Goal: Information Seeking & Learning: Find specific fact

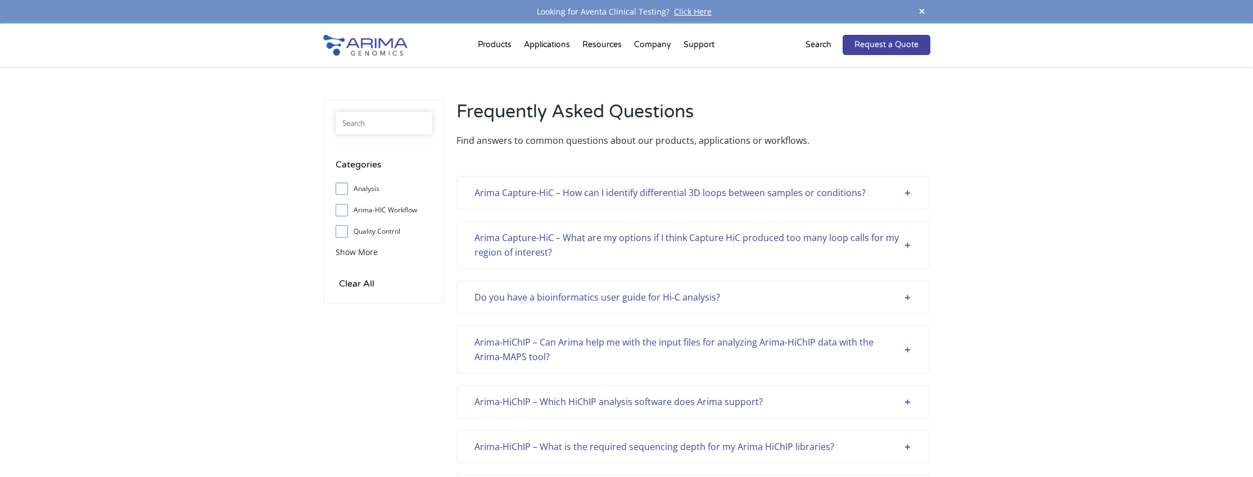
click at [377, 126] on input "text" at bounding box center [384, 123] width 97 height 22
paste input "restriction"
type input "restriction"
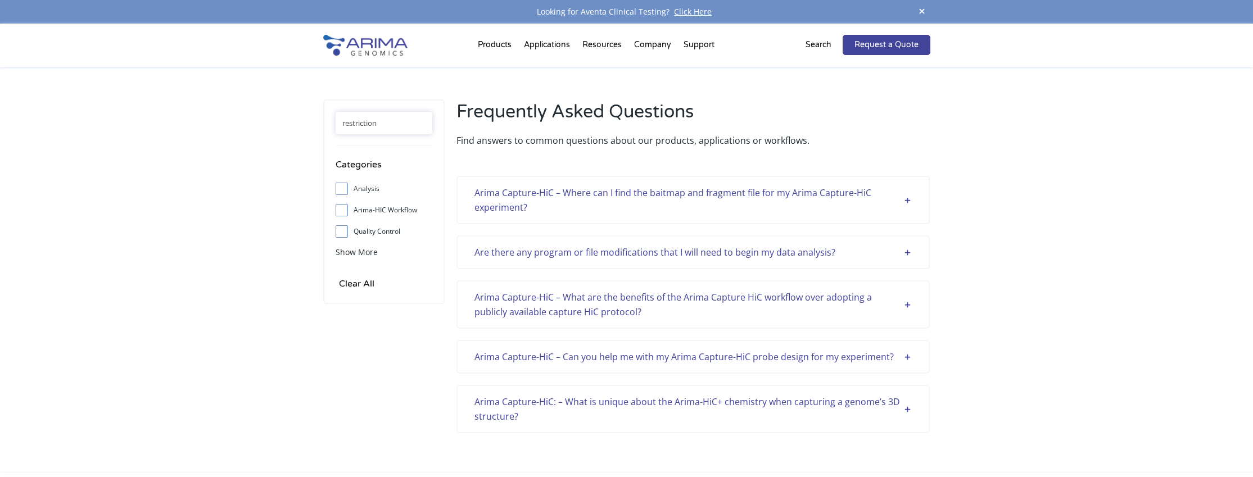
click at [910, 197] on div "Arima Capture-HiC – Where can I find the baitmap and fragment file for my Arima…" at bounding box center [692, 199] width 437 height 29
click at [906, 195] on div "Arima Capture-HiC – Where can I find the baitmap and fragment file for my Arima…" at bounding box center [692, 199] width 437 height 29
click at [907, 198] on div "Arima Capture-HiC – Where can I find the baitmap and fragment file for my Arima…" at bounding box center [692, 199] width 437 height 29
click at [911, 252] on div "Are there any program or file modifications that I will need to begin my data a…" at bounding box center [692, 252] width 437 height 15
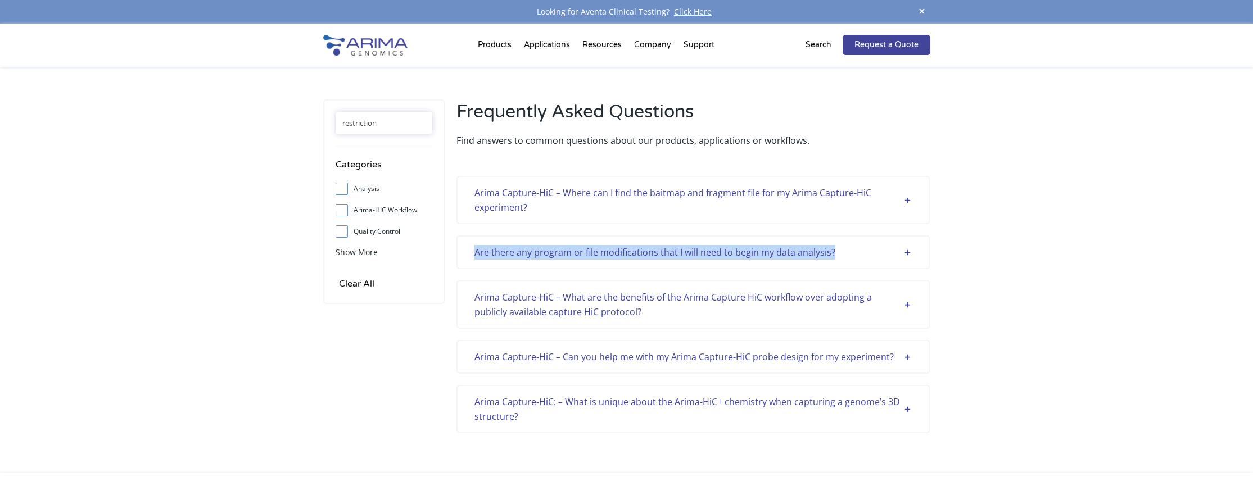
drag, startPoint x: 468, startPoint y: 252, endPoint x: 847, endPoint y: 251, distance: 379.4
click at [847, 251] on div "Are there any program or file modifications that I will need to begin my data a…" at bounding box center [692, 253] width 473 height 34
copy div "Are there any program or file modifications that I will need to begin my data a…"
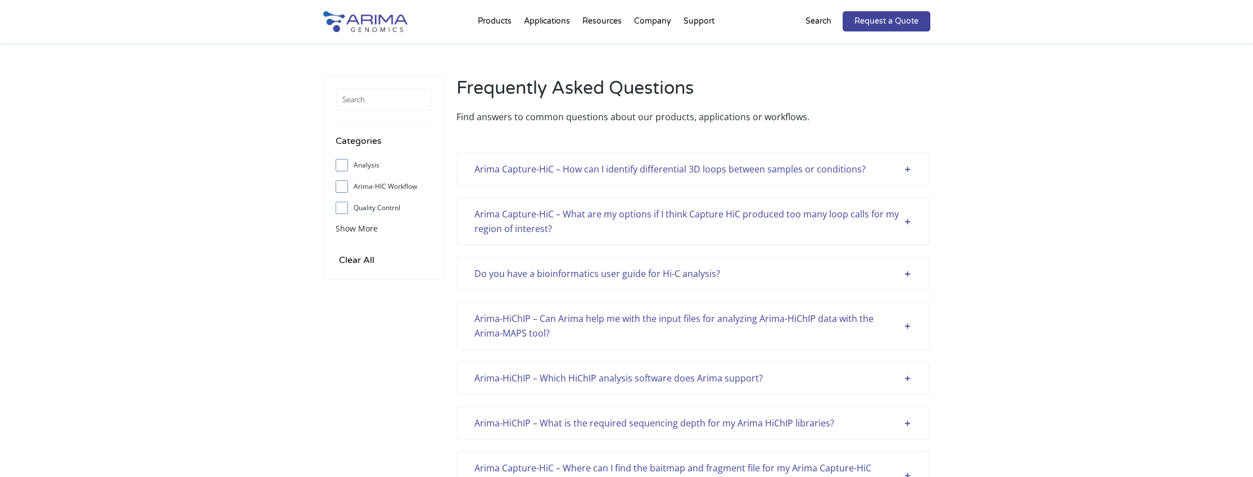
scroll to position [483, 0]
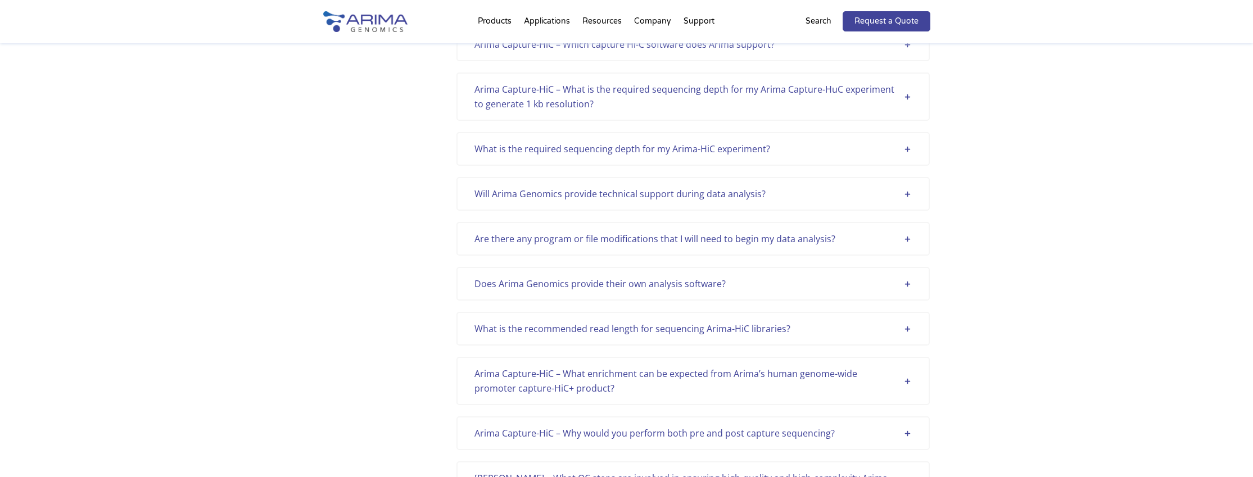
click at [907, 238] on div "Are there any program or file modifications that I will need to begin my data a…" at bounding box center [692, 239] width 437 height 15
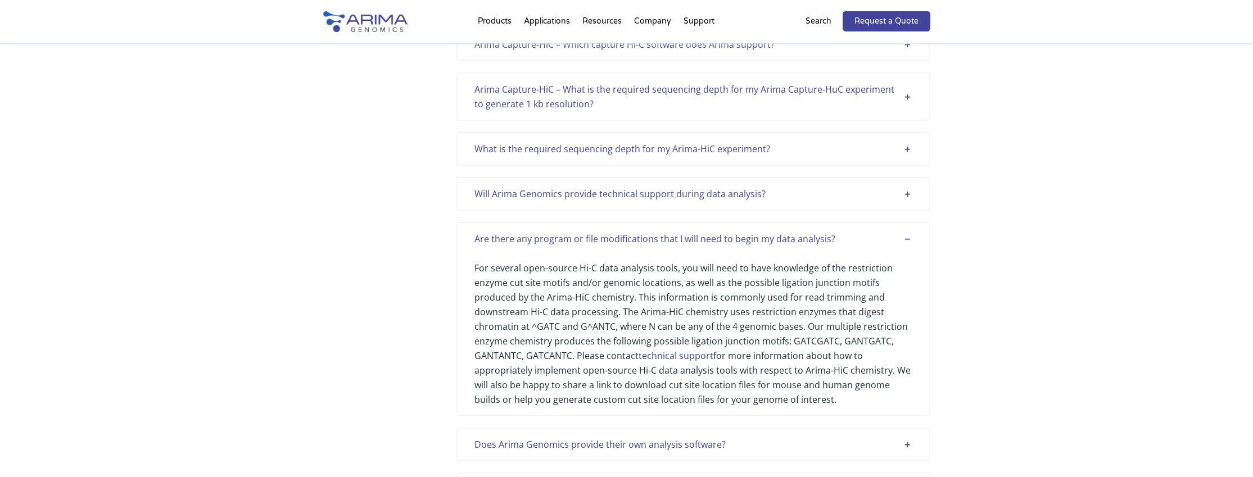
scroll to position [492, 0]
